Goal: Information Seeking & Learning: Learn about a topic

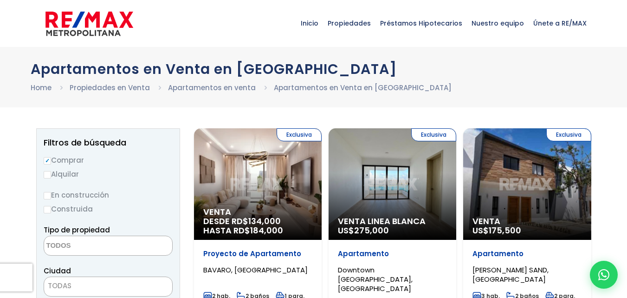
scroll to position [46, 0]
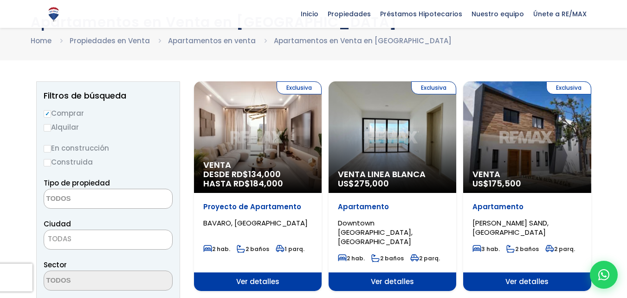
click at [76, 194] on textarea "Search" at bounding box center [89, 199] width 90 height 20
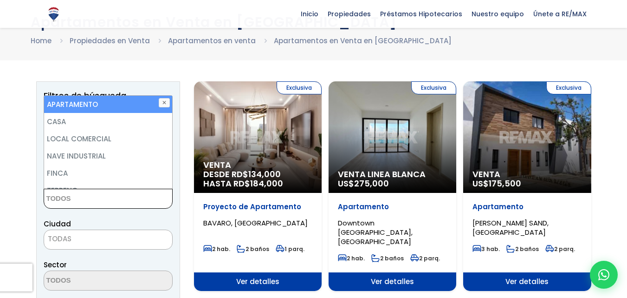
click at [79, 103] on li "APARTAMENTO" at bounding box center [108, 104] width 128 height 17
select select "apartment"
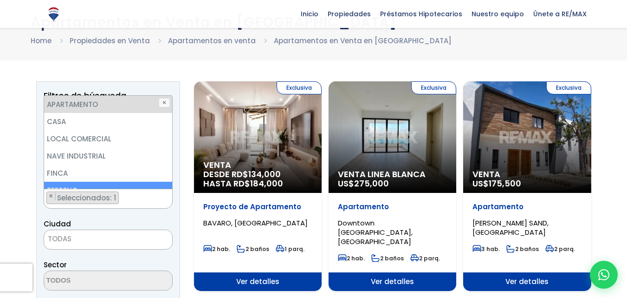
click at [93, 242] on span "TODAS" at bounding box center [108, 238] width 128 height 13
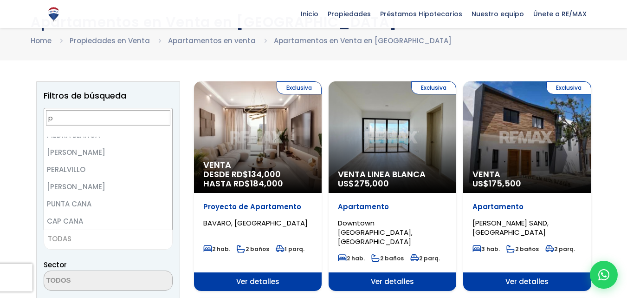
scroll to position [0, 0]
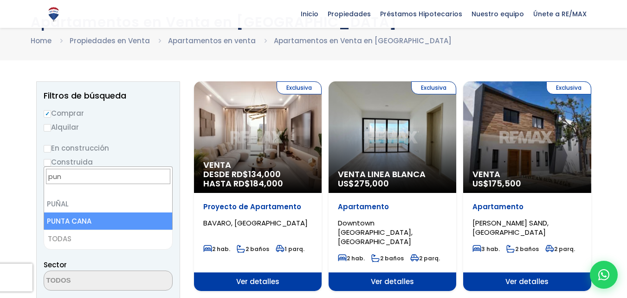
type input "pun"
select select "434"
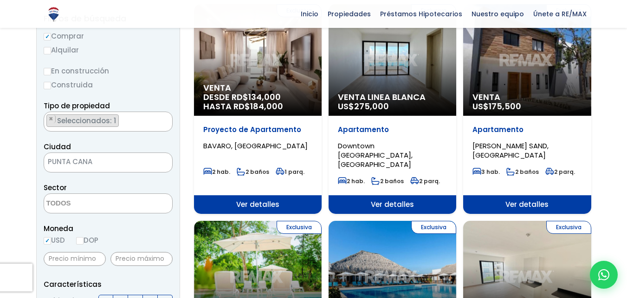
scroll to position [139, 0]
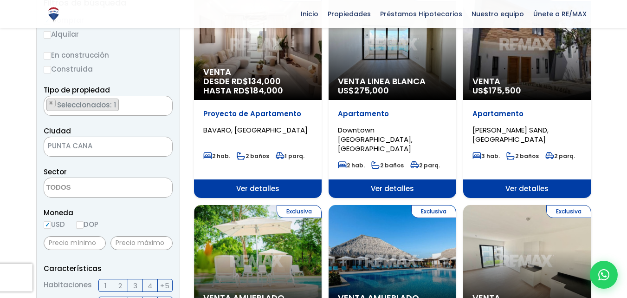
click at [82, 190] on textarea "Search" at bounding box center [89, 188] width 90 height 20
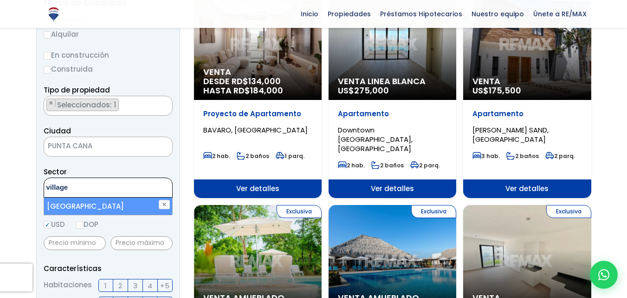
type textarea "village"
click at [110, 206] on li "PUNTA CANA VILLAGE" at bounding box center [108, 205] width 128 height 17
select select "16262"
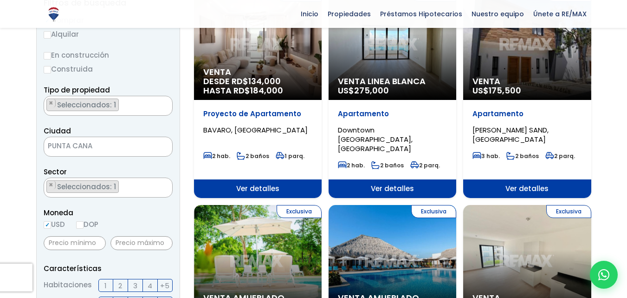
click at [150, 169] on div "Sector ARRECIFE BAVARO CABEZA DE TORO CAP CANA CIUDAD LA PALMA DEL GRUPO PUNTAC…" at bounding box center [108, 182] width 129 height 32
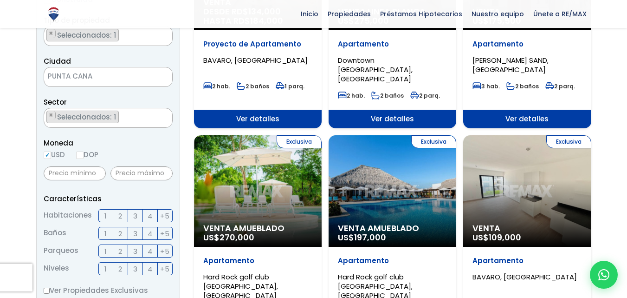
scroll to position [232, 0]
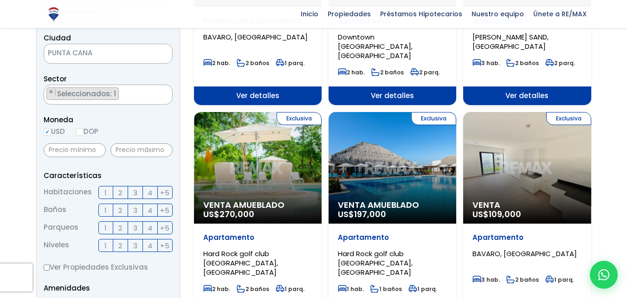
click at [111, 91] on span "Seleccionados: 1" at bounding box center [87, 94] width 62 height 10
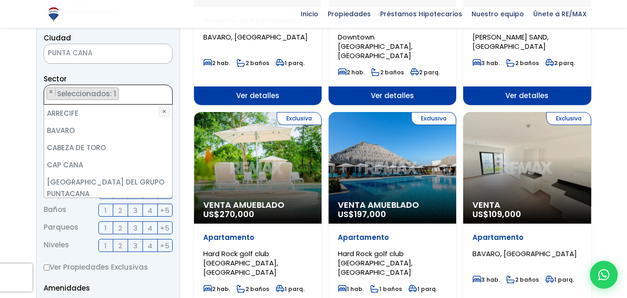
scroll to position [218, 0]
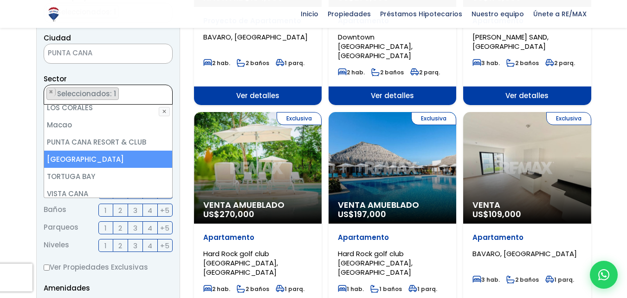
click at [98, 150] on li "PUNTA CANA VILLAGE" at bounding box center [108, 158] width 128 height 17
click at [102, 150] on li "PUNTA CANA VILLAGE" at bounding box center [108, 158] width 128 height 17
select select "16262"
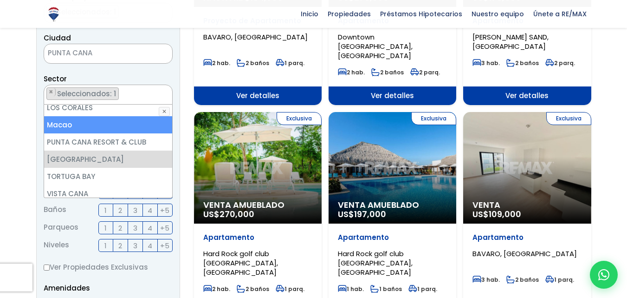
click at [150, 74] on div "Sector ARRECIFE BAVARO CABEZA DE TORO CAP CANA CIUDAD LA PALMA DEL GRUPO PUNTAC…" at bounding box center [108, 89] width 129 height 32
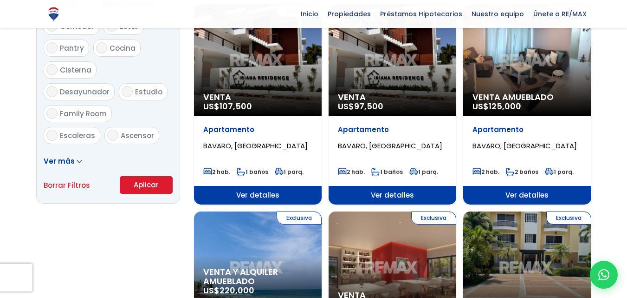
scroll to position [557, 0]
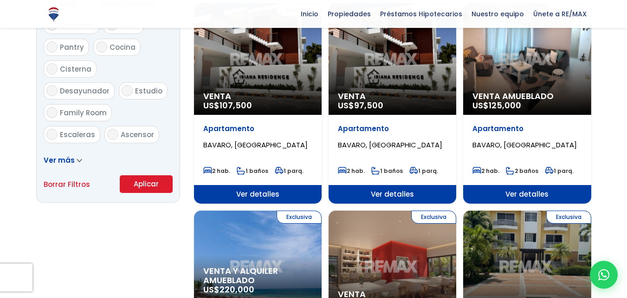
click at [138, 186] on button "Aplicar" at bounding box center [146, 184] width 53 height 18
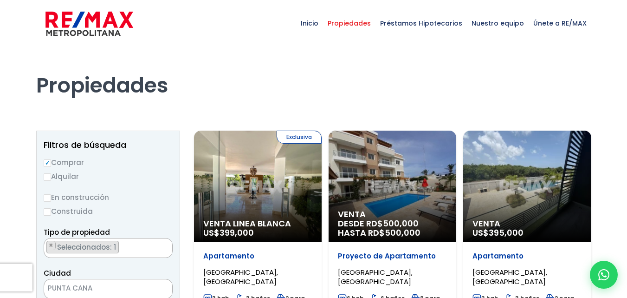
select select "16262"
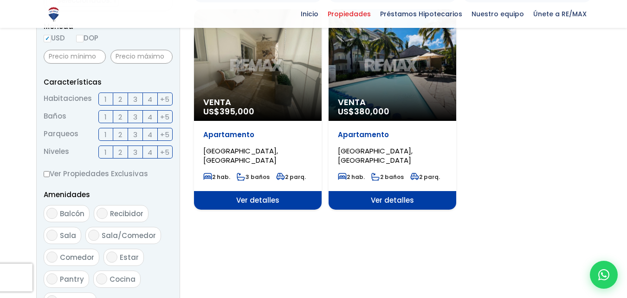
scroll to position [371, 0]
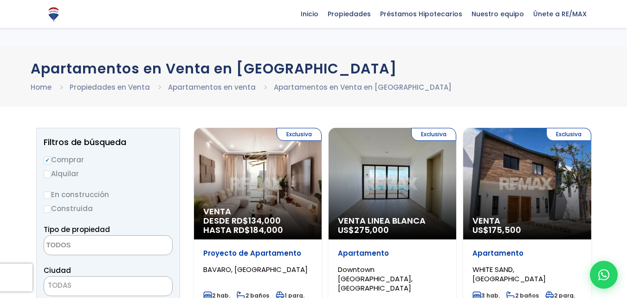
select select "434"
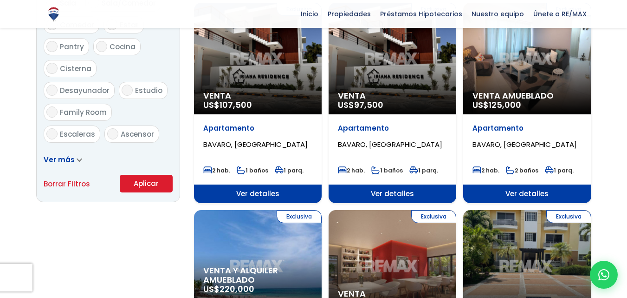
scroll to position [557, 0]
